Goal: Information Seeking & Learning: Learn about a topic

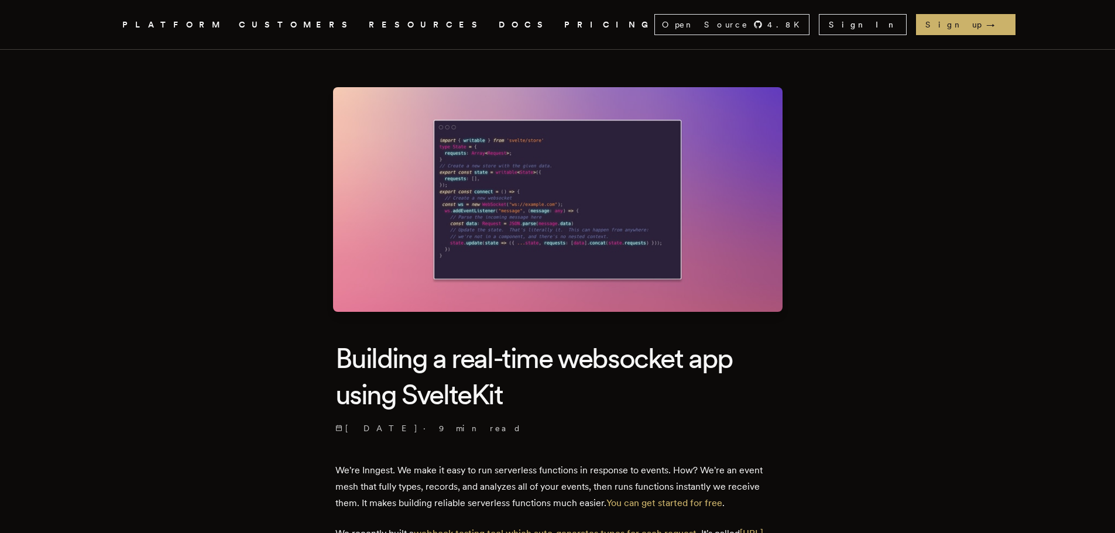
drag, startPoint x: 0, startPoint y: 0, endPoint x: 539, endPoint y: 248, distance: 593.6
click at [539, 248] on img at bounding box center [558, 199] width 450 height 225
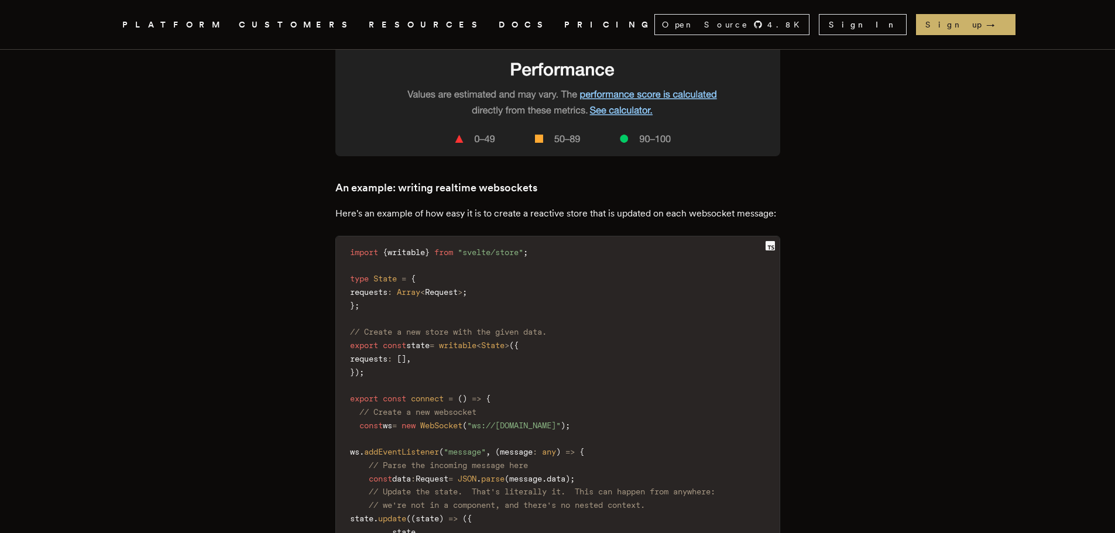
scroll to position [2517, 0]
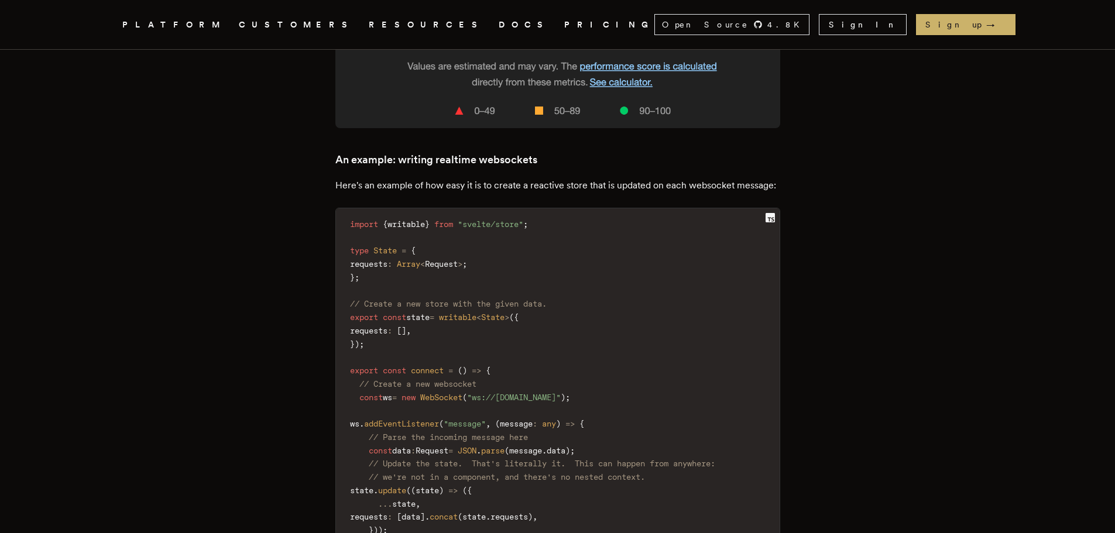
click at [477, 313] on span "writable" at bounding box center [457, 317] width 37 height 9
click at [604, 311] on code "import { writable } from "svelte/store" ; type State = { requests : Array < Req…" at bounding box center [558, 390] width 444 height 351
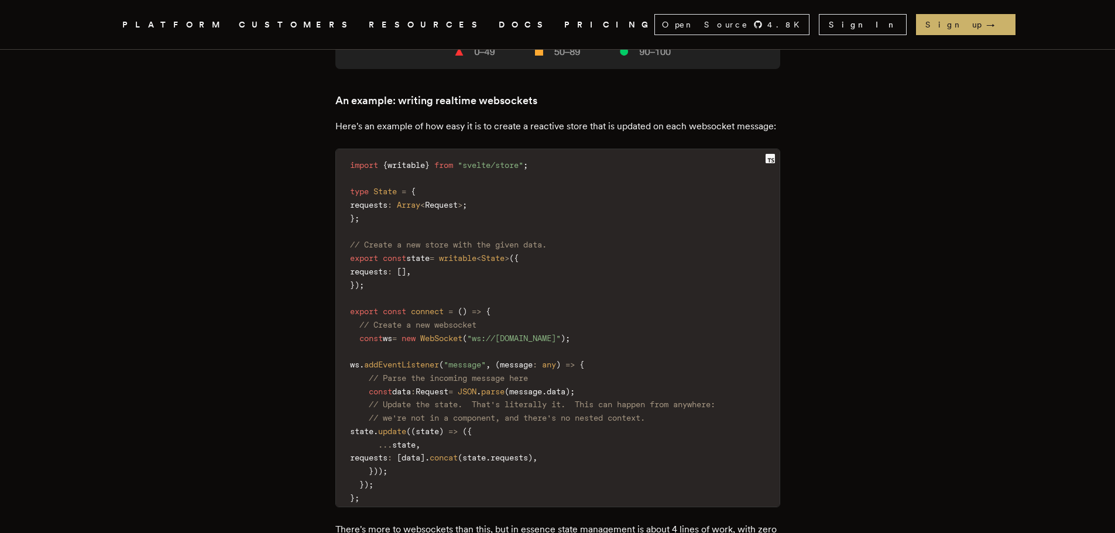
scroll to position [2576, 0]
click at [434, 307] on span "connect" at bounding box center [427, 311] width 33 height 9
drag, startPoint x: 390, startPoint y: 282, endPoint x: 637, endPoint y: 287, distance: 247.1
click at [637, 287] on code "import { writable } from "svelte/store" ; type State = { requests : Array < Req…" at bounding box center [558, 332] width 444 height 351
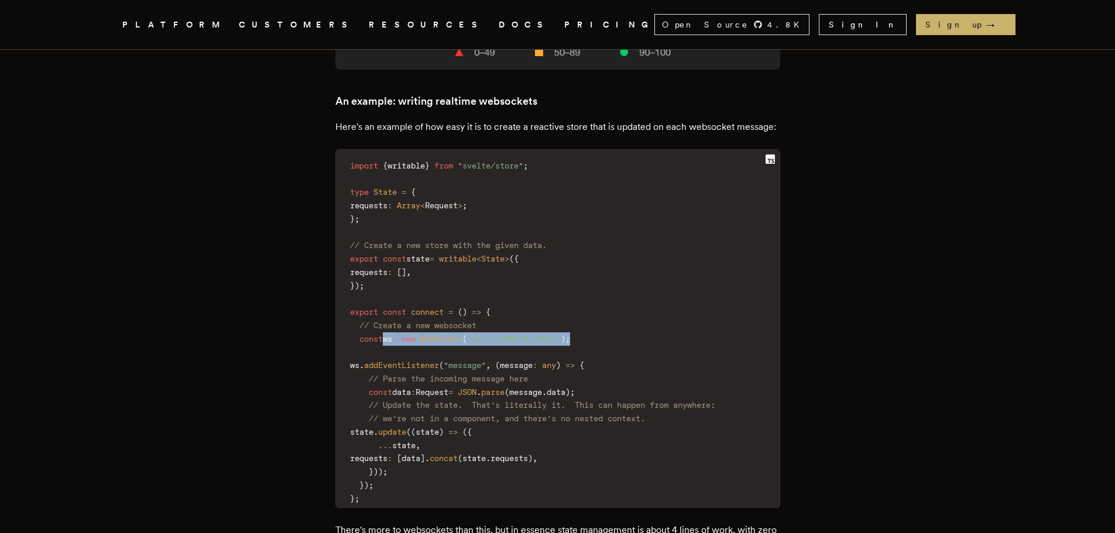
click at [684, 287] on code "import { writable } from "svelte/store" ; type State = { requests : Array < Req…" at bounding box center [558, 332] width 444 height 351
click at [420, 361] on span "addEventListener" at bounding box center [401, 365] width 75 height 9
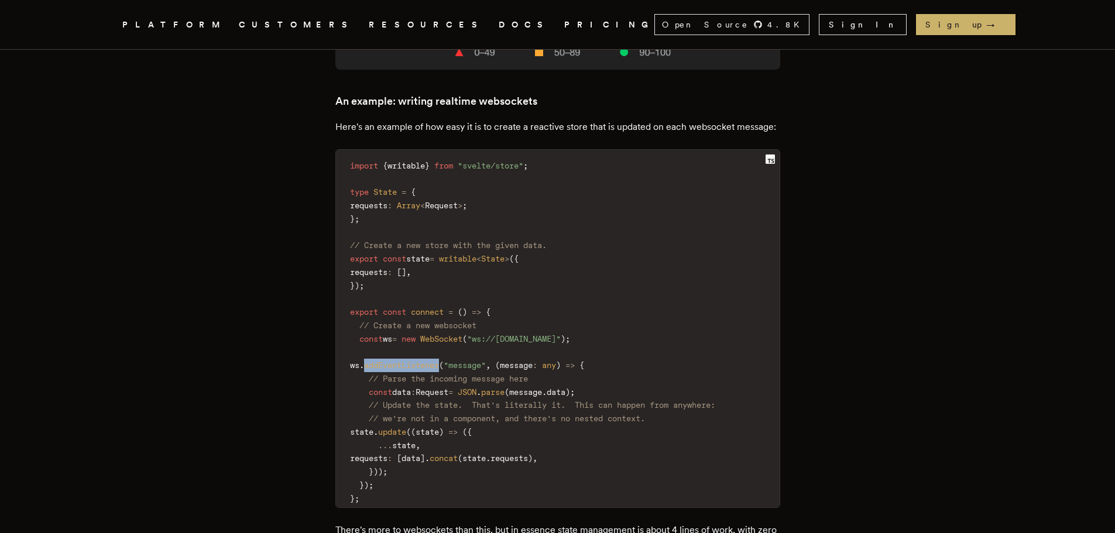
click at [420, 361] on span "addEventListener" at bounding box center [401, 365] width 75 height 9
click at [683, 289] on code "import { writable } from "svelte/store" ; type State = { requests : Array < Req…" at bounding box center [558, 332] width 444 height 351
click at [430, 254] on span "state" at bounding box center [417, 258] width 23 height 9
click at [623, 258] on code "import { writable } from "svelte/store" ; type State = { requests : Array < Req…" at bounding box center [558, 332] width 444 height 351
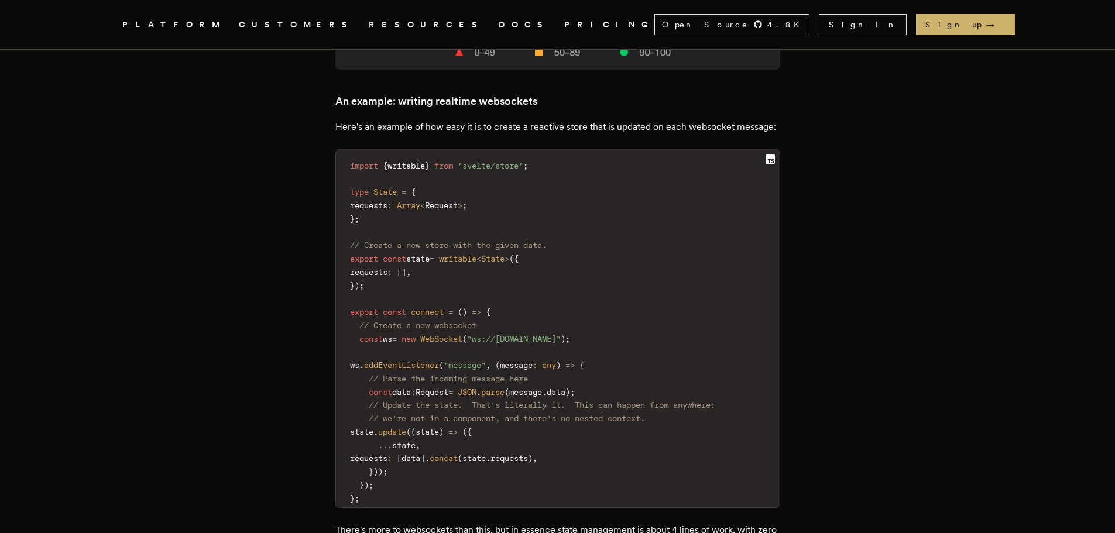
click at [448, 388] on span "Request" at bounding box center [432, 392] width 33 height 9
click at [674, 372] on code "import { writable } from "svelte/store" ; type State = { requests : Array < Req…" at bounding box center [558, 332] width 444 height 351
click at [439, 427] on span "state" at bounding box center [427, 431] width 23 height 9
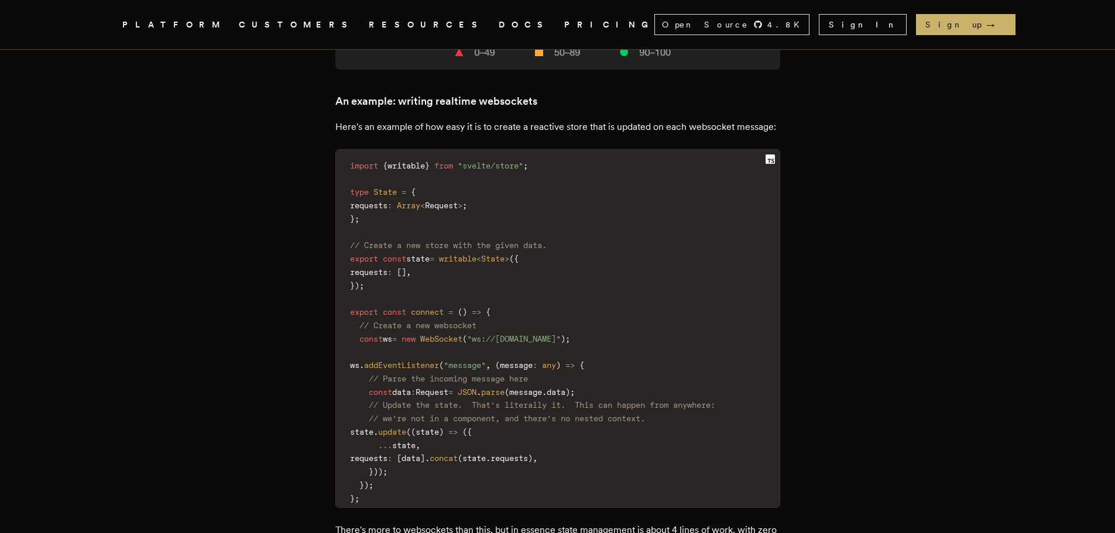
click at [416, 441] on span "state" at bounding box center [403, 445] width 23 height 9
click at [549, 409] on code "import { writable } from "svelte/store" ; type State = { requests : Array < Req…" at bounding box center [558, 332] width 444 height 351
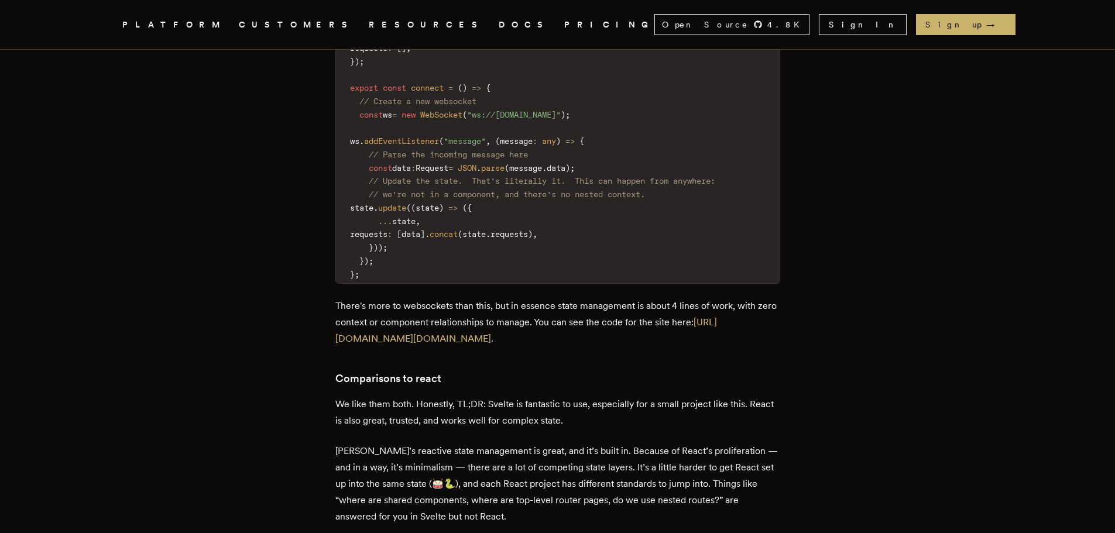
scroll to position [2869, 0]
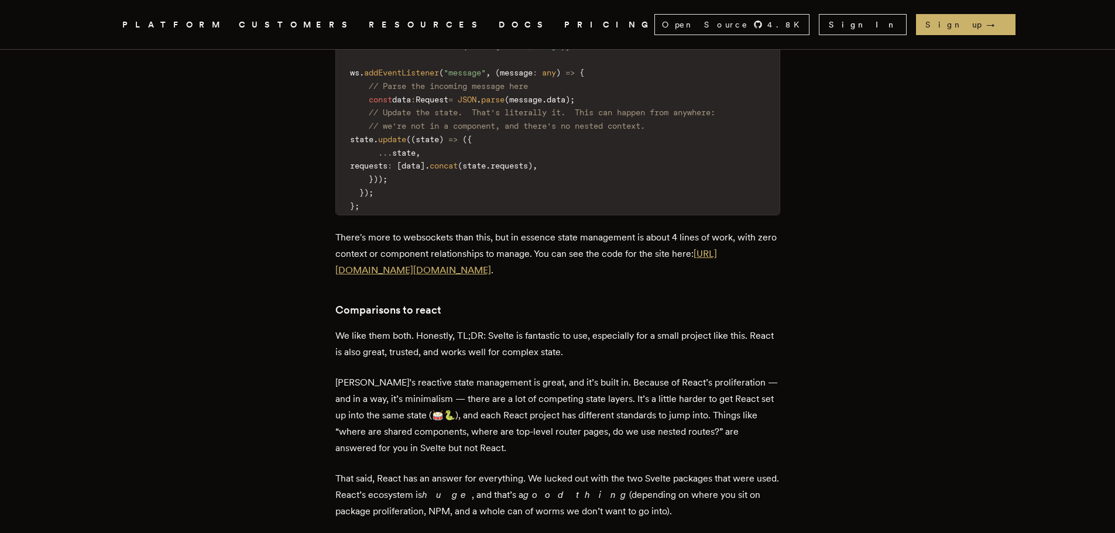
click at [474, 248] on link "[URL][DOMAIN_NAME][DOMAIN_NAME]" at bounding box center [526, 262] width 382 height 28
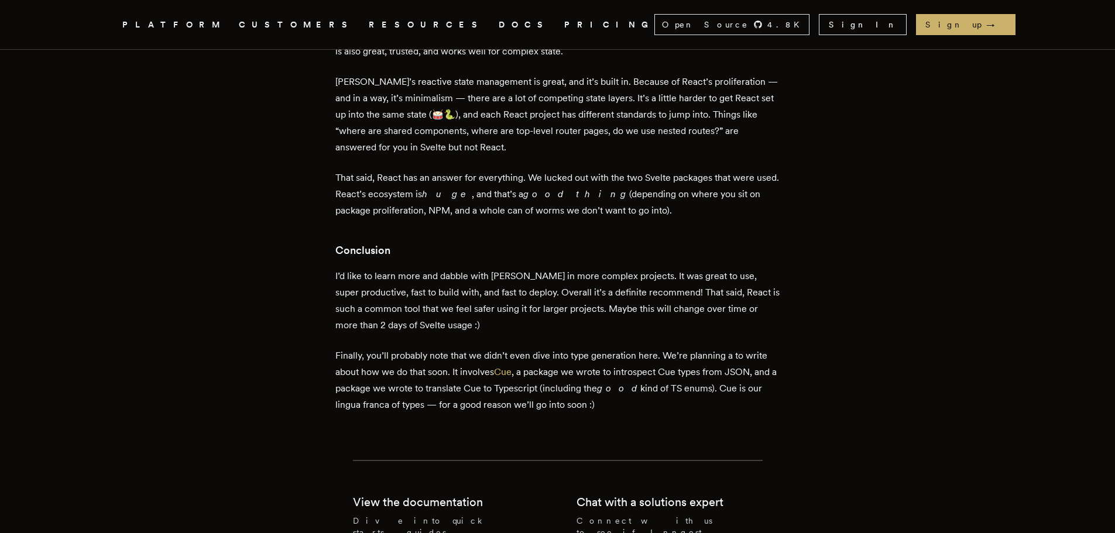
scroll to position [3220, 0]
